Goal: Check status

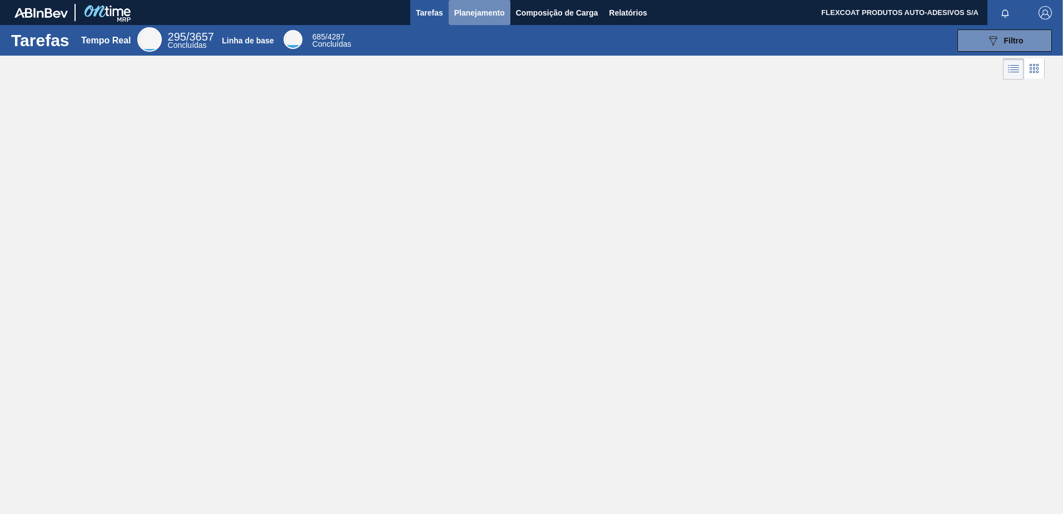
click at [467, 12] on span "Planejamento" at bounding box center [479, 12] width 51 height 13
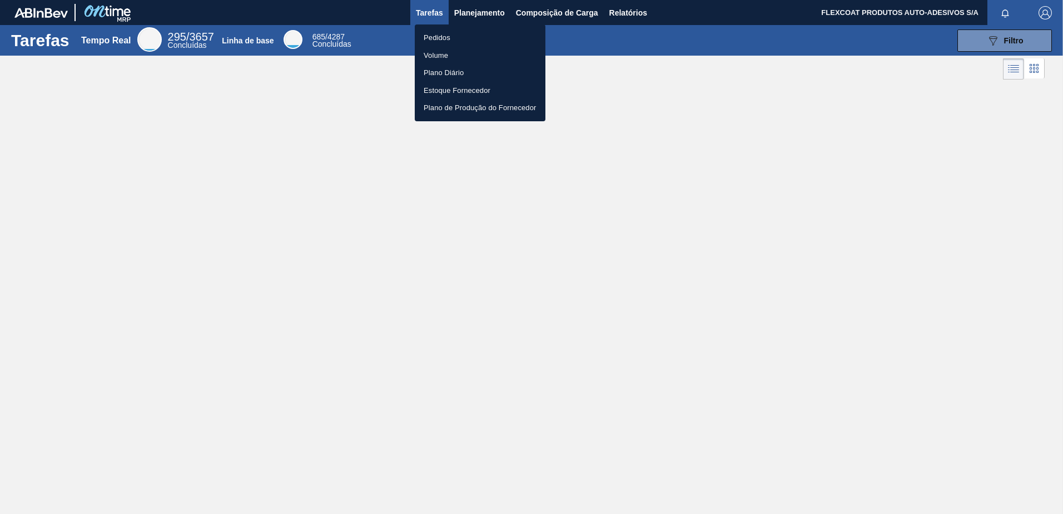
click at [430, 42] on li "Pedidos" at bounding box center [480, 38] width 131 height 18
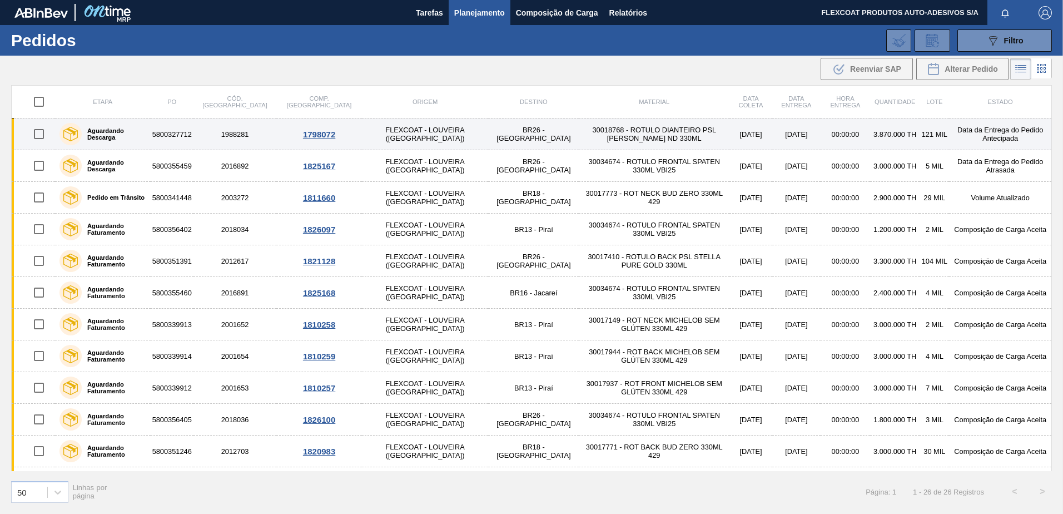
click at [125, 135] on label "Aguardando Descarga" at bounding box center [114, 133] width 65 height 13
